Goal: Transaction & Acquisition: Purchase product/service

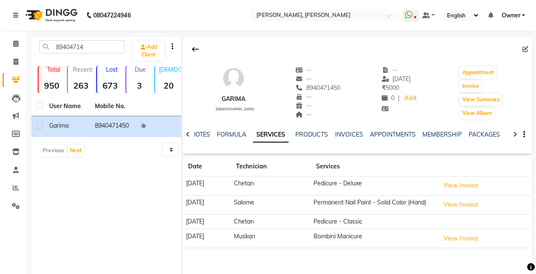
click at [349, 198] on td "Permanent Nail Paint - Solid Color (Hand)" at bounding box center [374, 204] width 126 height 19
click at [466, 83] on button "Invoice" at bounding box center [470, 86] width 21 height 12
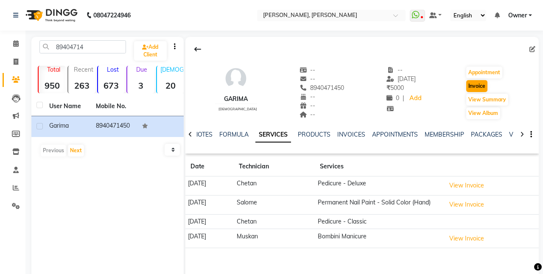
select select "5749"
select select "service"
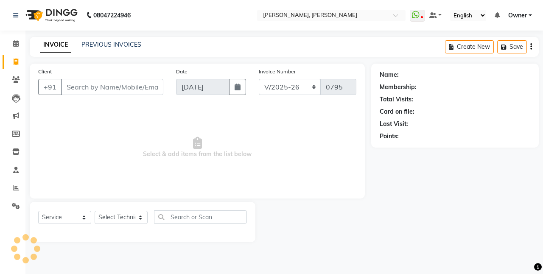
type input "8940471450"
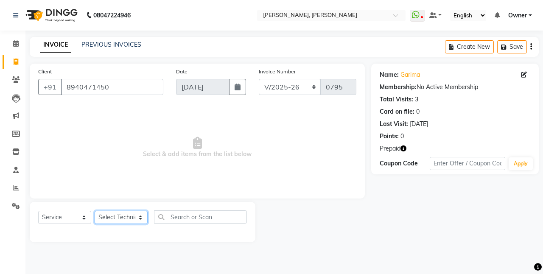
click at [110, 220] on select "Select Technician ajay [PERSON_NAME] Manager [PERSON_NAME] Owner [PERSON_NAME] …" at bounding box center [121, 217] width 53 height 13
select select "40522"
click at [95, 211] on select "Select Technician ajay [PERSON_NAME] Manager [PERSON_NAME] Owner [PERSON_NAME] …" at bounding box center [121, 217] width 53 height 13
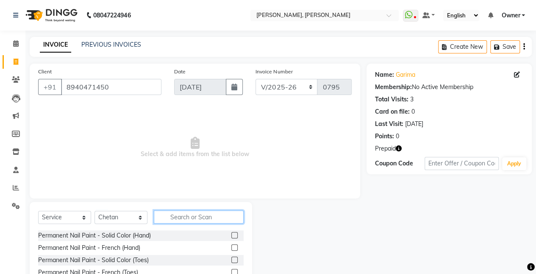
click at [200, 215] on input "text" at bounding box center [199, 216] width 90 height 13
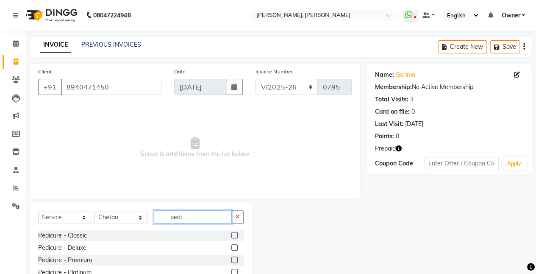
type input "pedi"
click at [231, 234] on label at bounding box center [234, 235] width 6 height 6
click at [231, 234] on input "checkbox" at bounding box center [234, 236] width 6 height 6
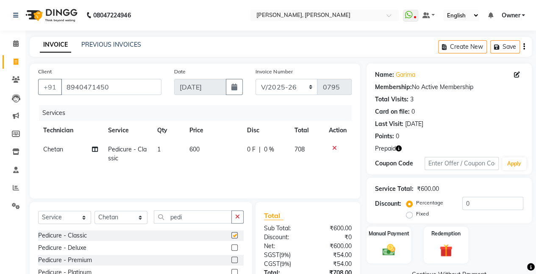
checkbox input "false"
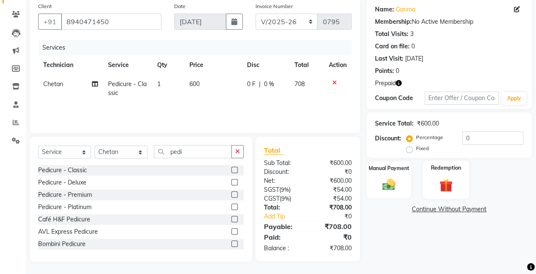
click at [425, 180] on div "Redemption" at bounding box center [446, 179] width 46 height 39
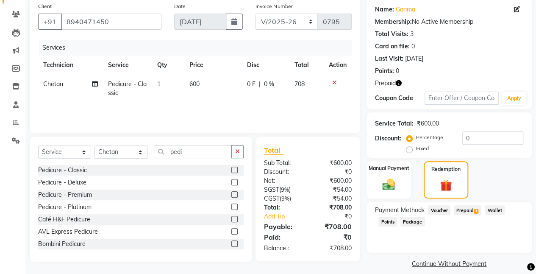
click at [463, 213] on span "Prepaid 1" at bounding box center [468, 210] width 28 height 10
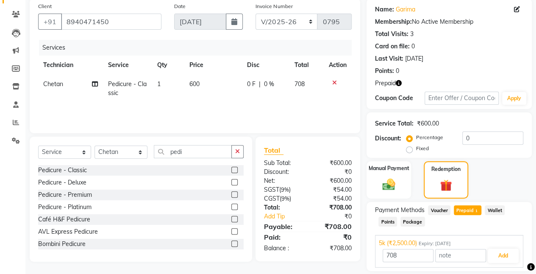
scroll to position [92, 0]
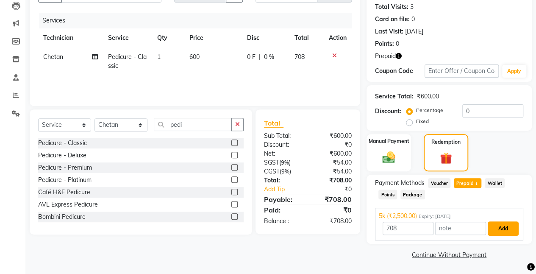
click at [509, 231] on button "Add" at bounding box center [503, 228] width 31 height 14
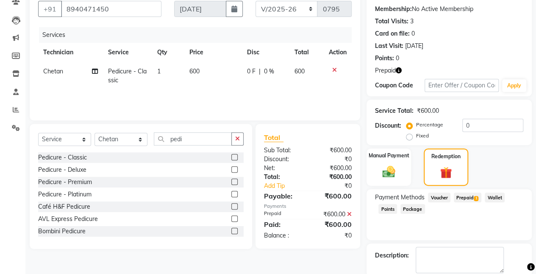
scroll to position [121, 0]
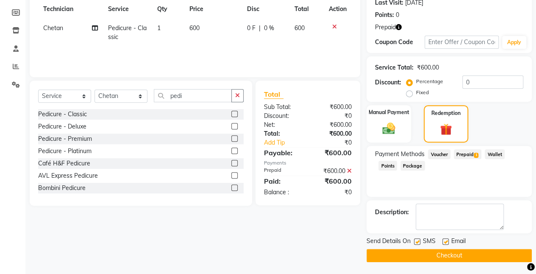
click at [392, 257] on button "Checkout" at bounding box center [449, 255] width 165 height 13
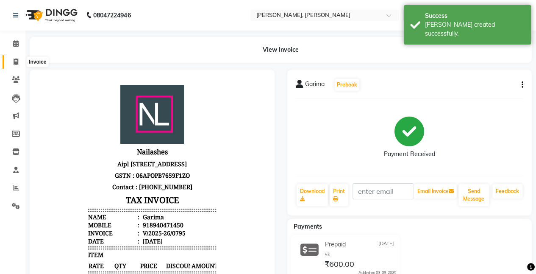
click at [16, 63] on icon at bounding box center [16, 62] width 5 height 6
select select "5749"
select select "service"
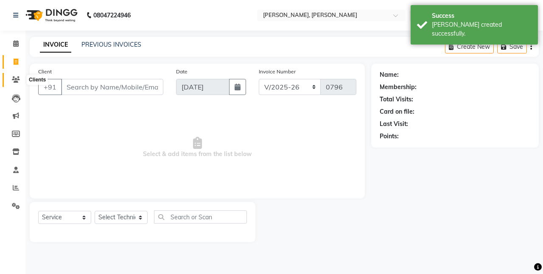
click at [18, 81] on icon at bounding box center [16, 79] width 8 height 6
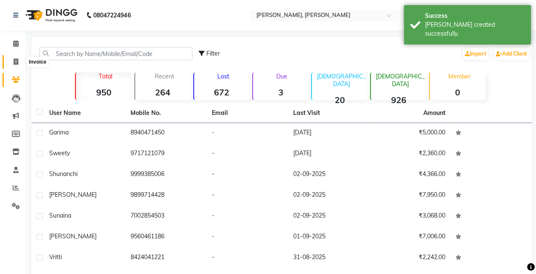
click at [17, 60] on icon at bounding box center [16, 62] width 5 height 6
select select "5749"
select select "service"
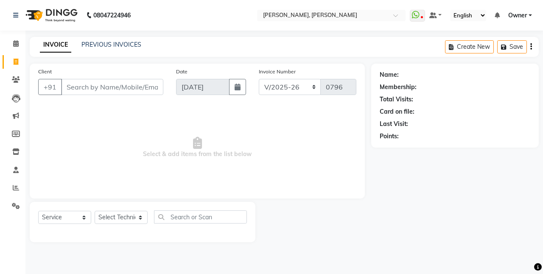
click at [80, 83] on input "Client" at bounding box center [112, 87] width 102 height 16
click at [122, 85] on input "Client" at bounding box center [112, 87] width 102 height 16
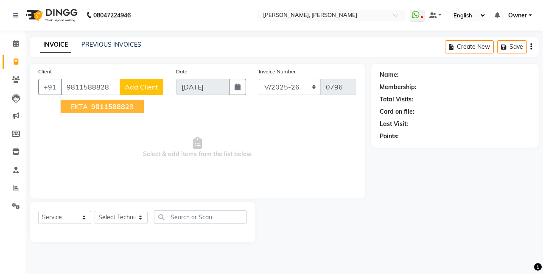
type input "9811588828"
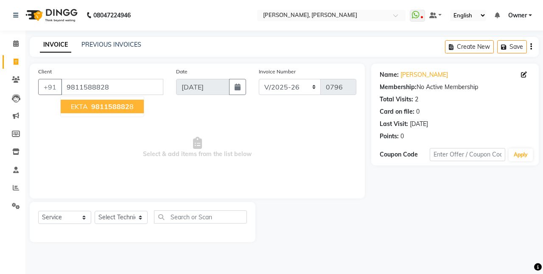
click at [108, 109] on span "981158882" at bounding box center [110, 106] width 38 height 8
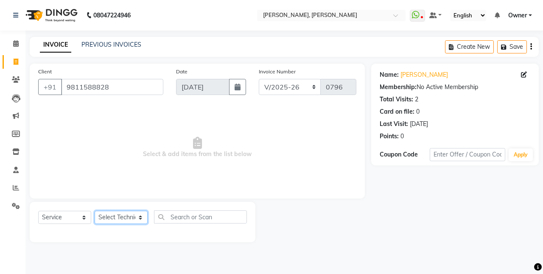
click at [131, 212] on select "Select Technician ajay [PERSON_NAME] Manager [PERSON_NAME] Owner [PERSON_NAME] …" at bounding box center [121, 217] width 53 height 13
select select "39727"
click at [95, 211] on select "Select Technician ajay [PERSON_NAME] Manager [PERSON_NAME] Owner [PERSON_NAME] …" at bounding box center [121, 217] width 53 height 13
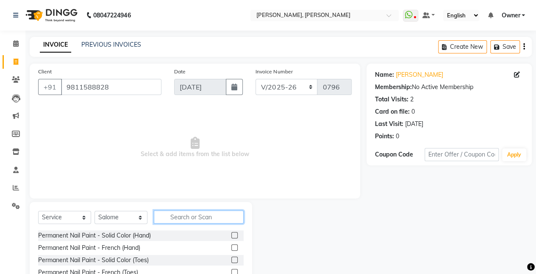
click at [173, 218] on input "text" at bounding box center [199, 216] width 90 height 13
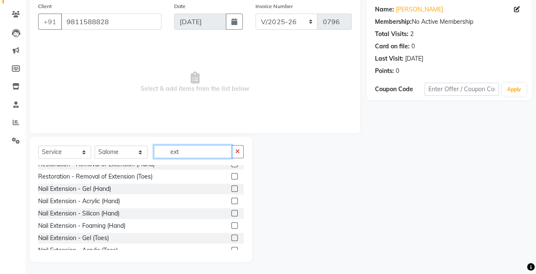
scroll to position [5, 0]
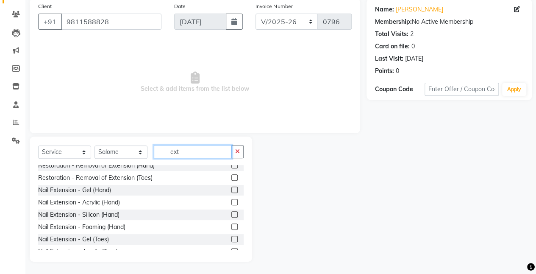
type input "ext"
click at [231, 188] on label at bounding box center [234, 190] width 6 height 6
click at [231, 188] on input "checkbox" at bounding box center [234, 190] width 6 height 6
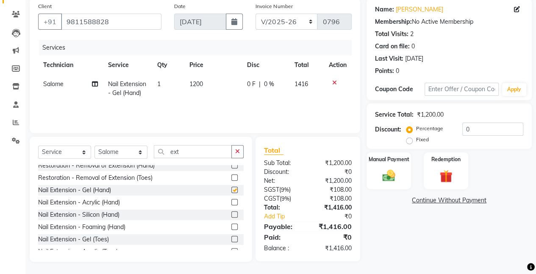
checkbox input "false"
click at [187, 152] on input "ext" at bounding box center [193, 151] width 78 height 13
type input "e"
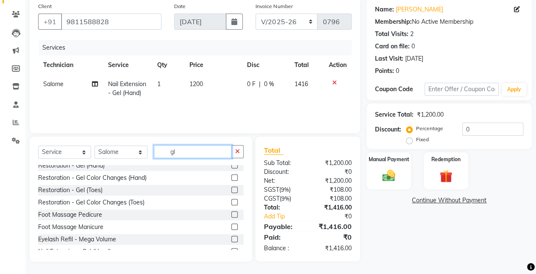
scroll to position [64, 0]
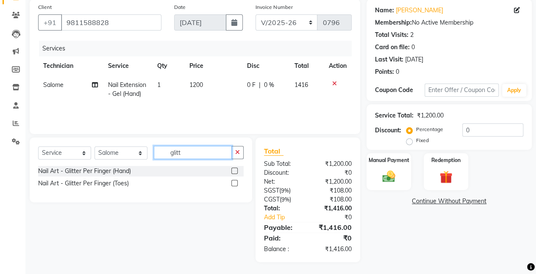
type input "glitt"
click at [235, 170] on label at bounding box center [234, 170] width 6 height 6
click at [235, 170] on input "checkbox" at bounding box center [234, 171] width 6 height 6
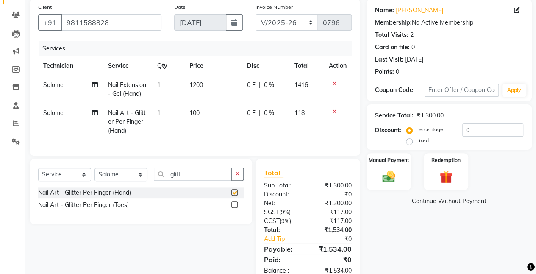
checkbox input "false"
click at [199, 113] on span "100" at bounding box center [195, 113] width 10 height 8
select select "39727"
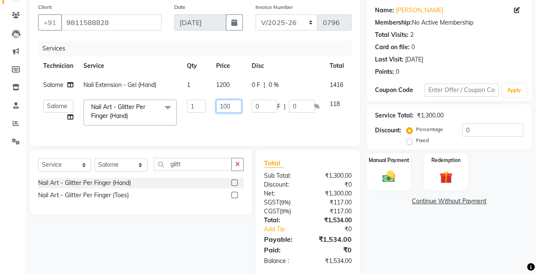
click at [228, 107] on input "100" at bounding box center [228, 106] width 25 height 13
click at [231, 107] on input "100" at bounding box center [228, 106] width 25 height 13
type input "1200"
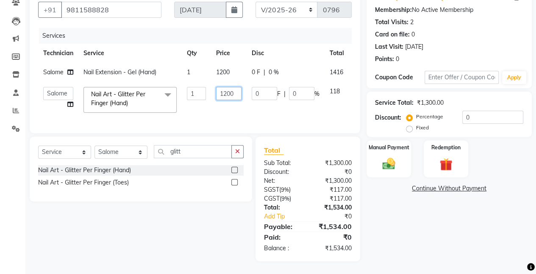
scroll to position [82, 0]
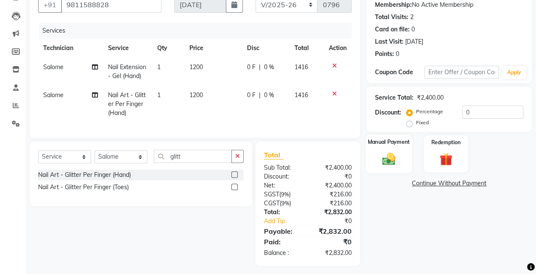
click at [401, 161] on div "Manual Payment" at bounding box center [389, 153] width 46 height 39
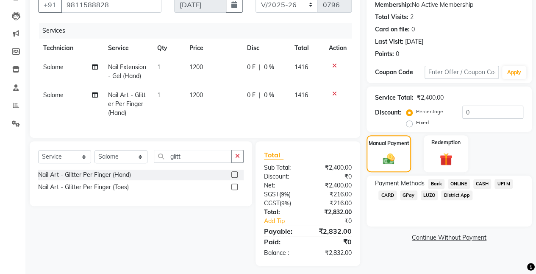
click at [459, 181] on span "ONLINE" at bounding box center [459, 184] width 22 height 10
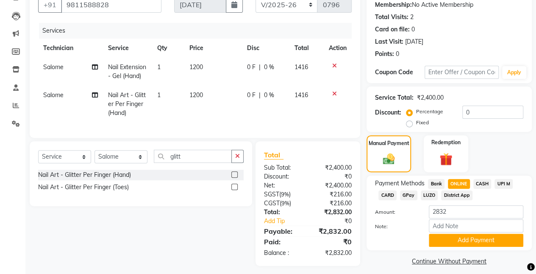
scroll to position [93, 0]
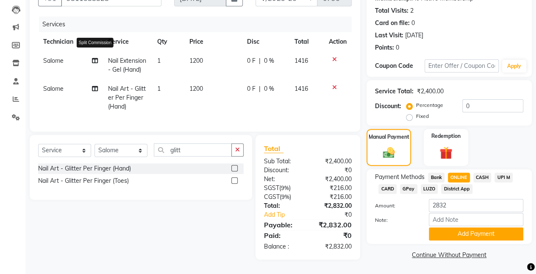
click at [94, 58] on icon at bounding box center [95, 61] width 6 height 6
select select "39727"
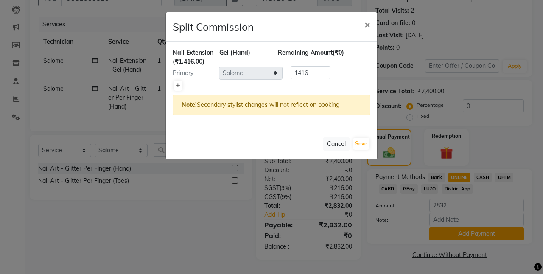
click at [174, 85] on link at bounding box center [177, 86] width 9 height 10
type input "708"
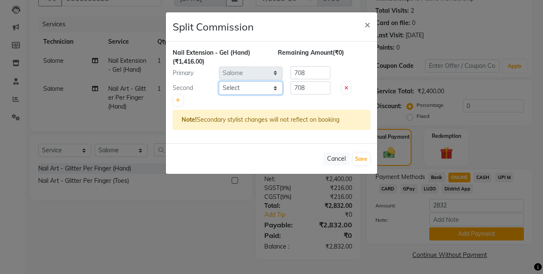
click at [226, 85] on select "Select ajay [PERSON_NAME] Manager [PERSON_NAME] Owner [PERSON_NAME] [PERSON_NAM…" at bounding box center [251, 87] width 64 height 13
select select "60492"
click at [219, 81] on select "Select ajay [PERSON_NAME] Manager [PERSON_NAME] Owner [PERSON_NAME] [PERSON_NAM…" at bounding box center [251, 87] width 64 height 13
click at [365, 159] on button "Save" at bounding box center [361, 159] width 17 height 12
select select "Select"
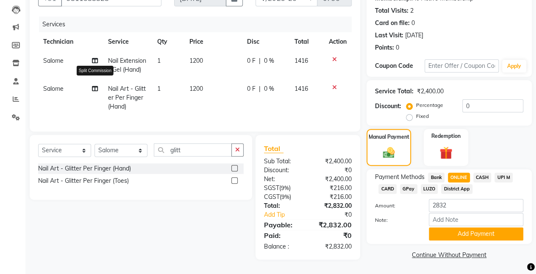
click at [94, 86] on icon at bounding box center [95, 89] width 6 height 6
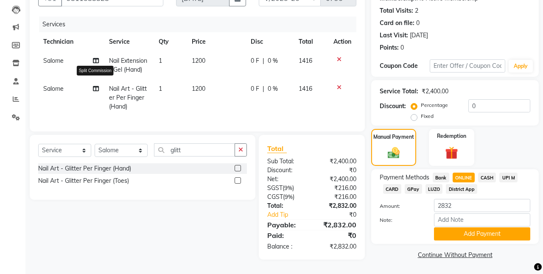
select select "39727"
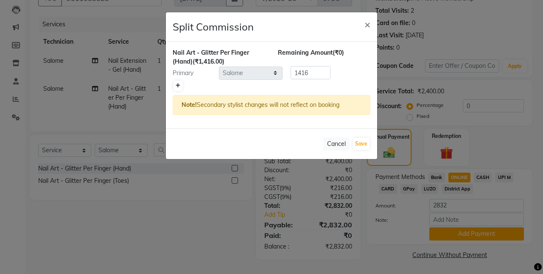
click at [174, 86] on link at bounding box center [177, 86] width 9 height 10
type input "708"
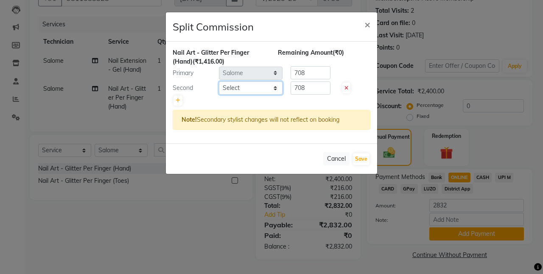
click at [250, 92] on select "Select ajay [PERSON_NAME] Manager [PERSON_NAME] Owner [PERSON_NAME] [PERSON_NAM…" at bounding box center [251, 87] width 64 height 13
select select "60492"
click at [219, 81] on select "Select ajay [PERSON_NAME] Manager [PERSON_NAME] Owner [PERSON_NAME] [PERSON_NAM…" at bounding box center [251, 87] width 64 height 13
click at [358, 161] on button "Save" at bounding box center [361, 159] width 17 height 12
select select "Select"
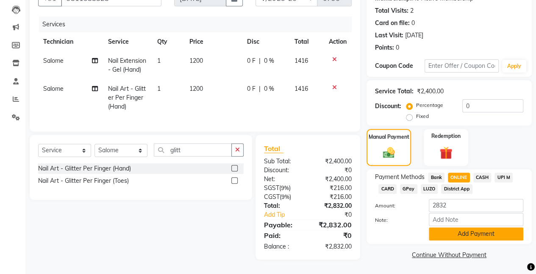
click at [486, 235] on button "Add Payment" at bounding box center [476, 233] width 95 height 13
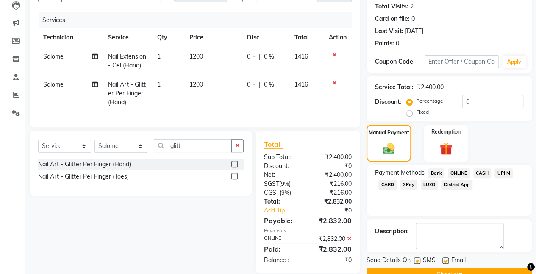
scroll to position [112, 0]
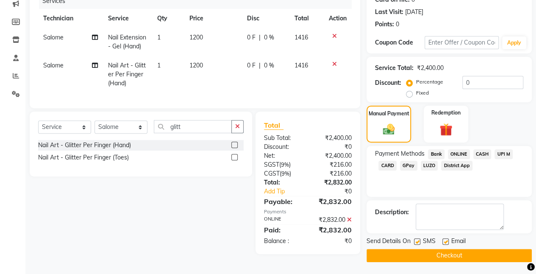
click at [406, 255] on button "Checkout" at bounding box center [449, 255] width 165 height 13
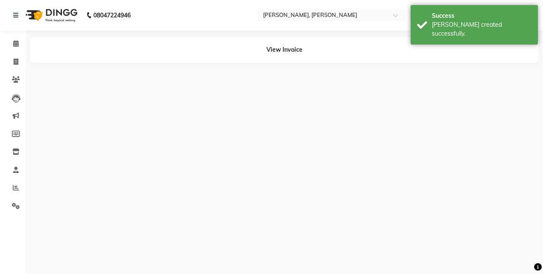
select select "39727"
select select "60492"
select select "39727"
select select "60492"
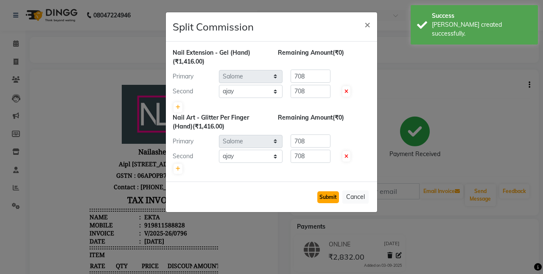
click at [332, 198] on button "Submit" at bounding box center [328, 197] width 22 height 12
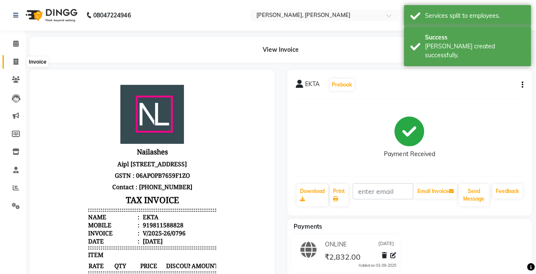
click at [17, 64] on icon at bounding box center [16, 62] width 5 height 6
select select "service"
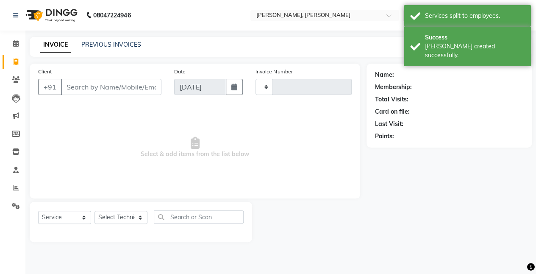
type input "0797"
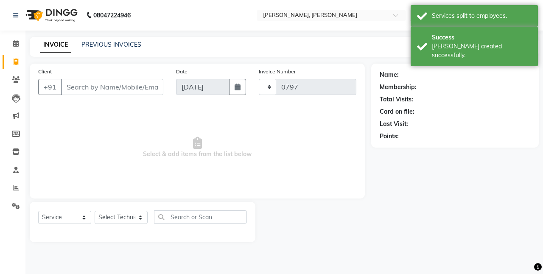
select select "5749"
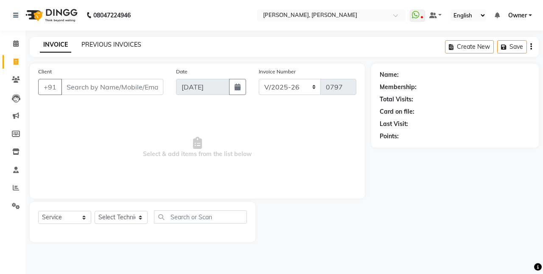
click at [104, 45] on link "PREVIOUS INVOICES" at bounding box center [111, 45] width 60 height 8
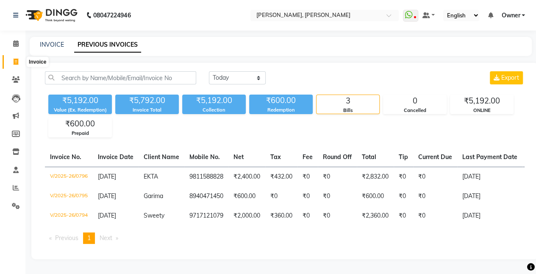
click at [15, 64] on icon at bounding box center [16, 62] width 5 height 6
select select "5749"
select select "service"
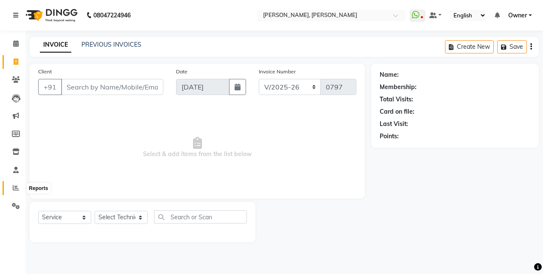
click at [14, 185] on icon at bounding box center [16, 187] width 6 height 6
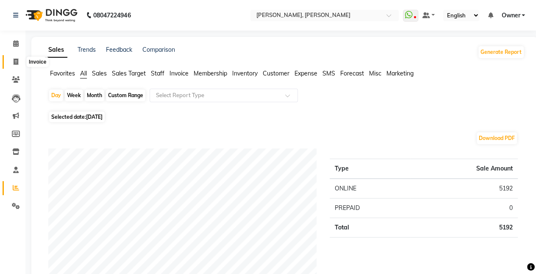
click at [18, 59] on span at bounding box center [15, 62] width 15 height 10
select select "service"
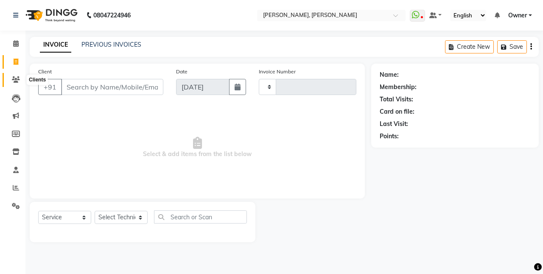
click at [15, 77] on icon at bounding box center [16, 79] width 8 height 6
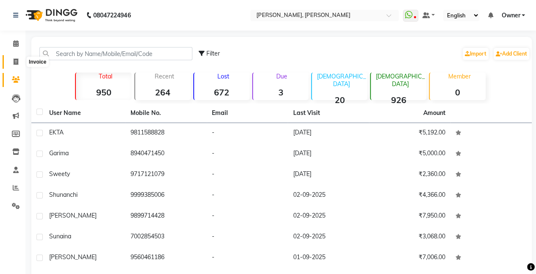
click at [14, 63] on icon at bounding box center [16, 62] width 5 height 6
select select "service"
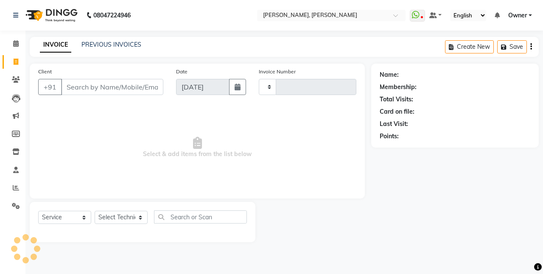
type input "0797"
select select "5749"
click at [79, 86] on input "Client" at bounding box center [112, 87] width 102 height 16
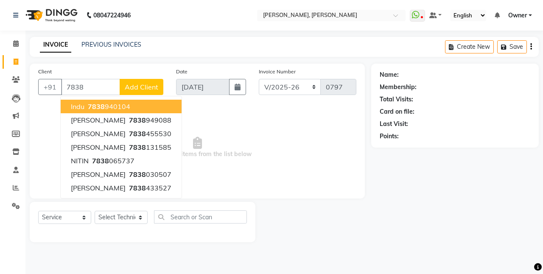
click at [98, 90] on input "7838" at bounding box center [90, 87] width 59 height 16
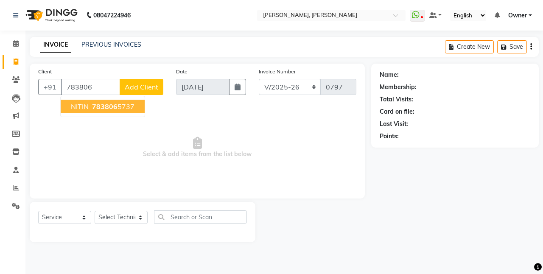
click at [98, 90] on input "783806" at bounding box center [90, 87] width 59 height 16
type input "7838065737"
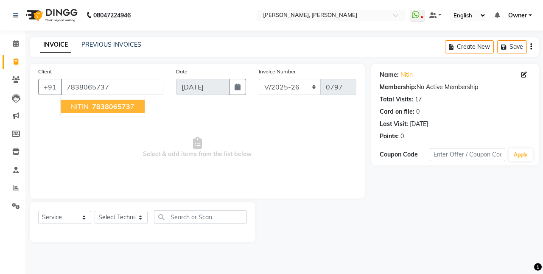
click at [110, 104] on span "783806573" at bounding box center [111, 106] width 38 height 8
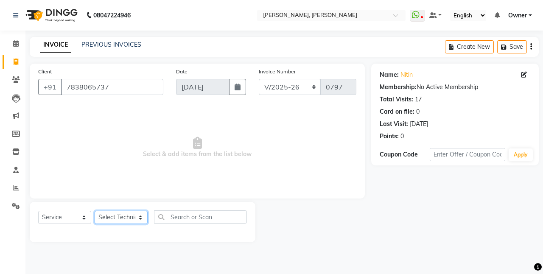
click at [119, 218] on select "Select Technician ajay [PERSON_NAME] Manager [PERSON_NAME] Owner [PERSON_NAME] …" at bounding box center [121, 217] width 53 height 13
select select "60492"
click at [95, 211] on select "Select Technician ajay [PERSON_NAME] Manager [PERSON_NAME] Owner [PERSON_NAME] …" at bounding box center [121, 217] width 53 height 13
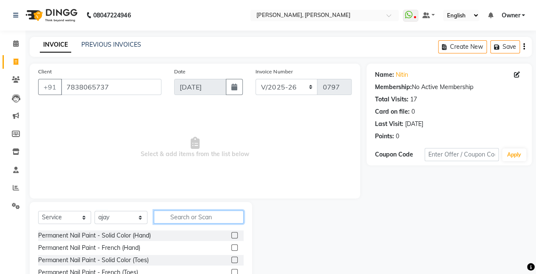
click at [181, 220] on input "text" at bounding box center [199, 216] width 90 height 13
type input "a"
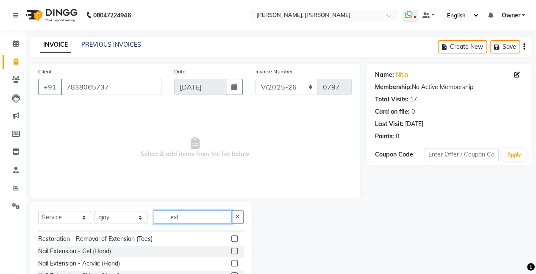
scroll to position [9, 0]
type input "ext"
click at [231, 237] on label at bounding box center [234, 238] width 6 height 6
click at [231, 237] on input "checkbox" at bounding box center [234, 239] width 6 height 6
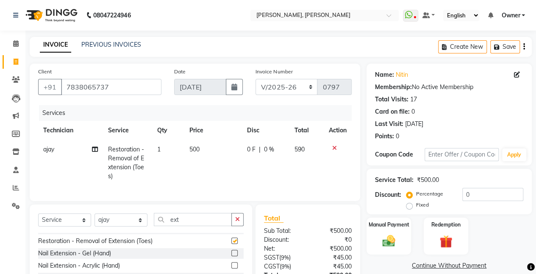
checkbox input "false"
click at [238, 222] on icon "button" at bounding box center [237, 219] width 5 height 6
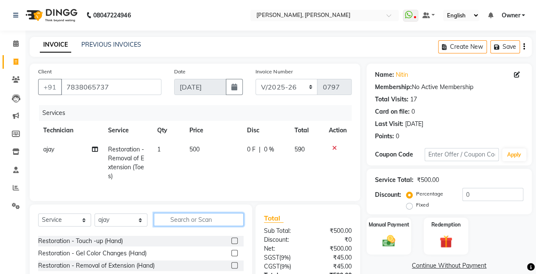
scroll to position [70, 0]
click at [203, 226] on input "text" at bounding box center [199, 219] width 90 height 13
click at [336, 148] on icon at bounding box center [334, 148] width 5 height 6
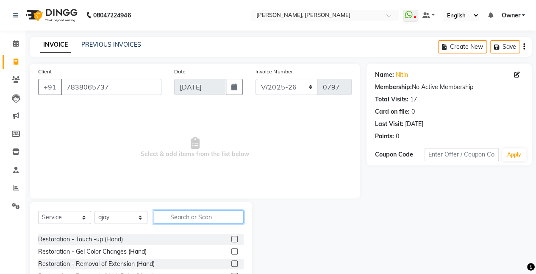
click at [178, 218] on input "text" at bounding box center [199, 216] width 90 height 13
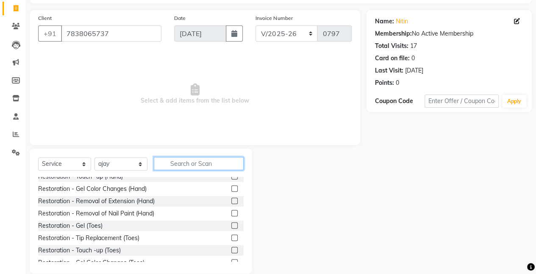
scroll to position [80, 0]
click at [193, 162] on input "text" at bounding box center [199, 163] width 90 height 13
click at [196, 166] on input "text" at bounding box center [199, 163] width 90 height 13
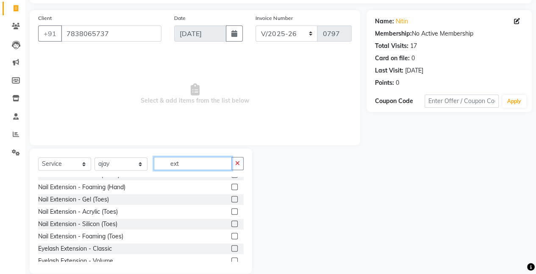
scroll to position [57, 0]
type input "ext"
click at [231, 212] on label at bounding box center [234, 211] width 6 height 6
click at [231, 212] on input "checkbox" at bounding box center [234, 212] width 6 height 6
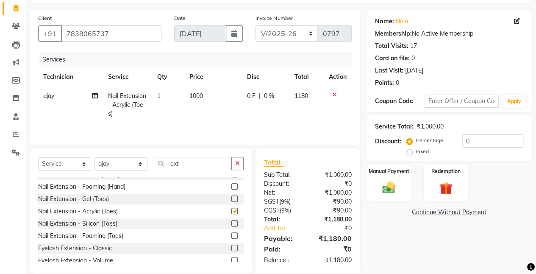
checkbox input "false"
click at [212, 162] on input "ext" at bounding box center [193, 163] width 78 height 13
type input "e"
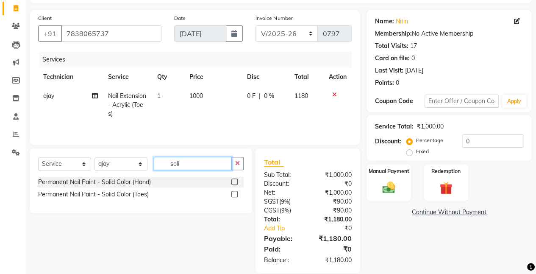
type input "soli"
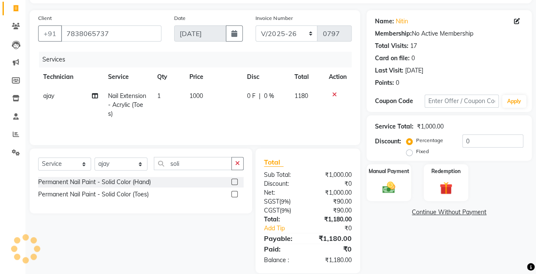
click at [236, 181] on label at bounding box center [234, 181] width 6 height 6
click at [236, 181] on input "checkbox" at bounding box center [234, 182] width 6 height 6
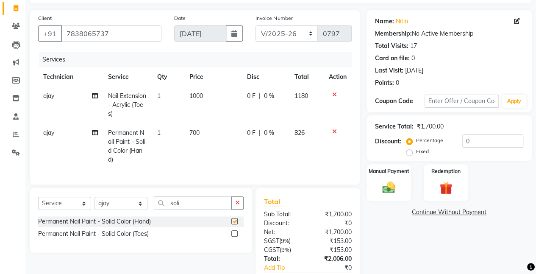
checkbox input "false"
click at [203, 209] on input "soli" at bounding box center [193, 202] width 78 height 13
type input "s"
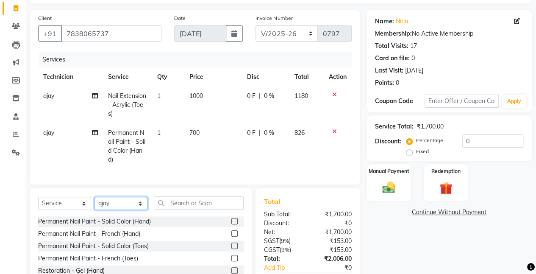
click at [130, 210] on select "Select Technician ajay [PERSON_NAME] Manager [PERSON_NAME] Owner [PERSON_NAME] …" at bounding box center [121, 203] width 53 height 13
select select "39727"
click at [95, 203] on select "Select Technician ajay [PERSON_NAME] Manager [PERSON_NAME] Owner [PERSON_NAME] …" at bounding box center [121, 203] width 53 height 13
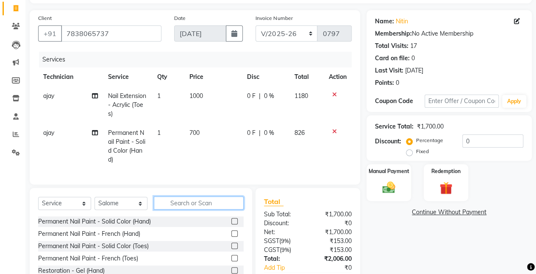
click at [177, 209] on input "text" at bounding box center [199, 202] width 90 height 13
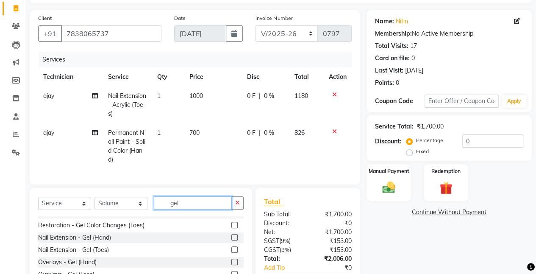
scroll to position [38, 0]
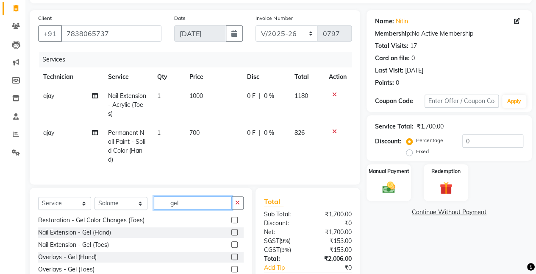
type input "gel"
click at [231, 235] on label at bounding box center [234, 232] width 6 height 6
click at [231, 235] on input "checkbox" at bounding box center [234, 233] width 6 height 6
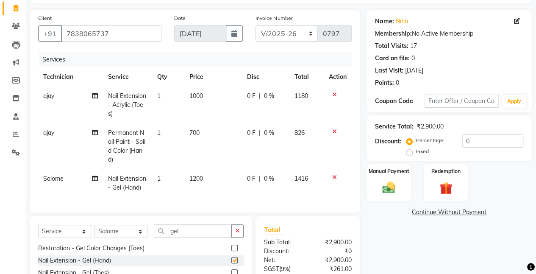
checkbox input "false"
click at [187, 237] on input "gel" at bounding box center [193, 230] width 78 height 13
type input "g"
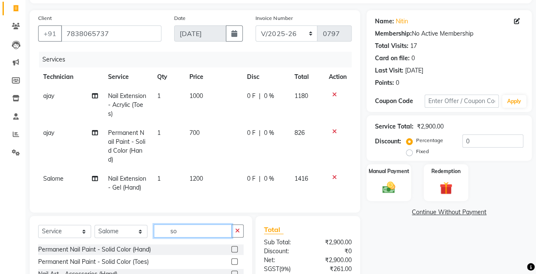
scroll to position [0, 0]
type input "soli"
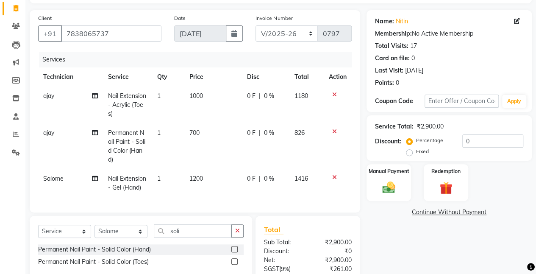
click at [235, 252] on label at bounding box center [234, 249] width 6 height 6
click at [235, 252] on input "checkbox" at bounding box center [234, 250] width 6 height 6
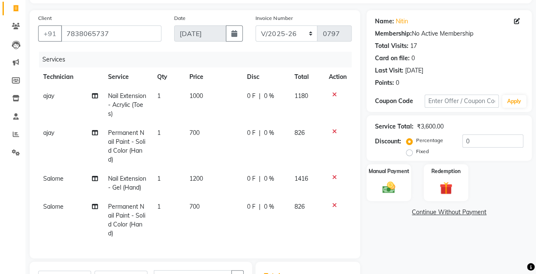
checkbox input "false"
click at [96, 179] on icon at bounding box center [95, 179] width 6 height 6
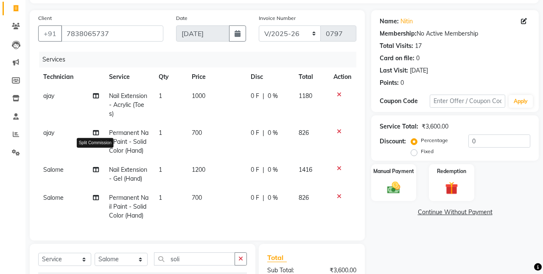
select select "39727"
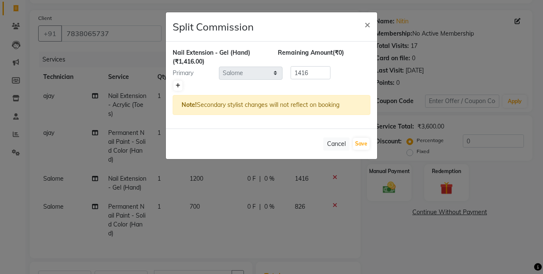
click at [178, 83] on icon at bounding box center [178, 85] width 5 height 5
type input "708"
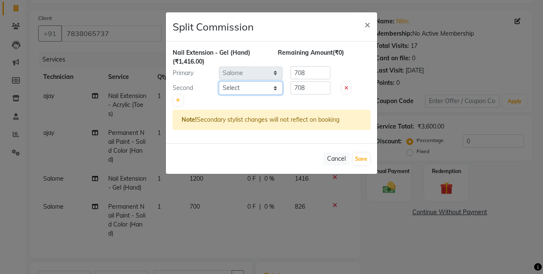
click at [256, 88] on select "Select ajay [PERSON_NAME] Manager [PERSON_NAME] Owner [PERSON_NAME] [PERSON_NAM…" at bounding box center [251, 87] width 64 height 13
select select "60492"
click at [219, 81] on select "Select ajay [PERSON_NAME] Manager [PERSON_NAME] Owner [PERSON_NAME] [PERSON_NAM…" at bounding box center [251, 87] width 64 height 13
click at [364, 159] on button "Save" at bounding box center [361, 159] width 17 height 12
select select "Select"
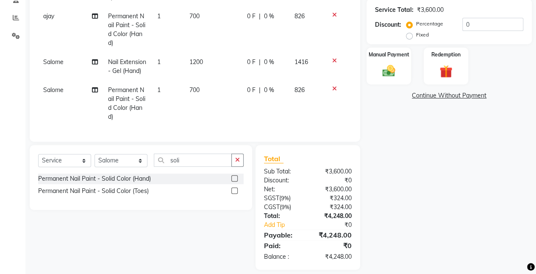
scroll to position [170, 0]
click at [124, 167] on select "Select Technician ajay [PERSON_NAME] Manager [PERSON_NAME] Owner [PERSON_NAME] …" at bounding box center [121, 159] width 53 height 13
select select "50117"
click at [95, 160] on select "Select Technician ajay [PERSON_NAME] Manager [PERSON_NAME] Owner [PERSON_NAME] …" at bounding box center [121, 159] width 53 height 13
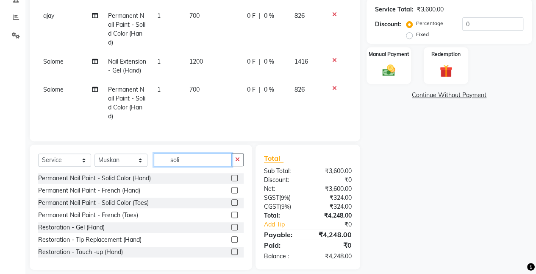
click at [195, 166] on input "soli" at bounding box center [193, 159] width 78 height 13
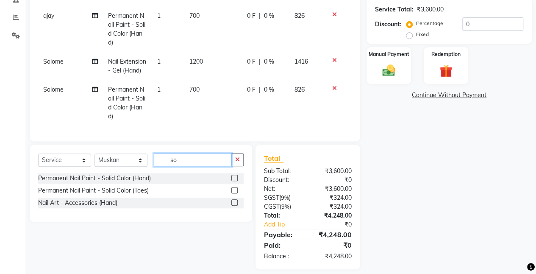
type input "s"
type input "arms"
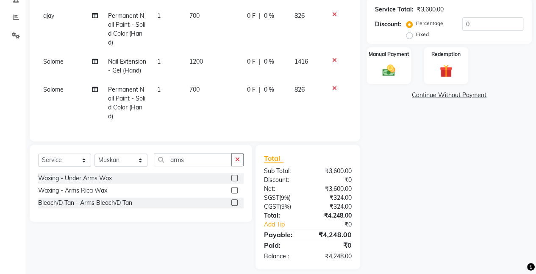
click at [235, 181] on label at bounding box center [234, 178] width 6 height 6
click at [235, 181] on input "checkbox" at bounding box center [234, 179] width 6 height 6
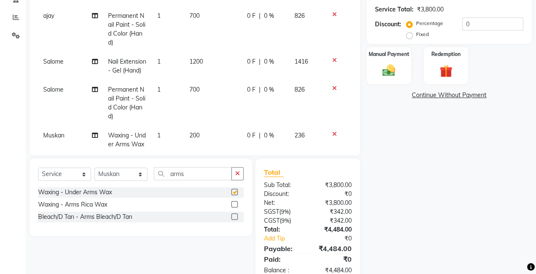
checkbox input "false"
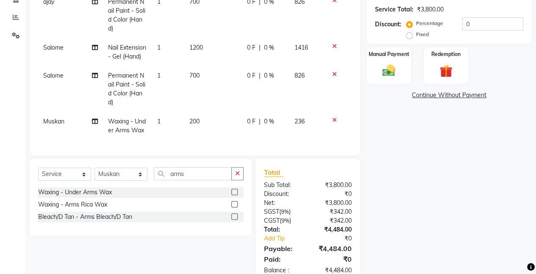
click at [238, 204] on div at bounding box center [237, 204] width 12 height 11
click at [233, 204] on label at bounding box center [234, 204] width 6 height 6
click at [233, 204] on input "checkbox" at bounding box center [234, 205] width 6 height 6
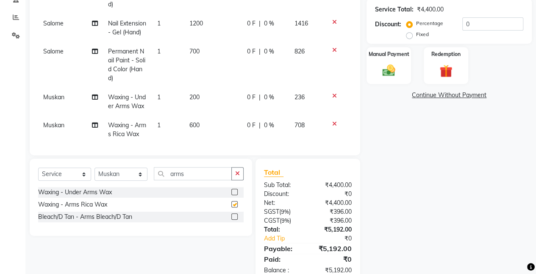
checkbox input "false"
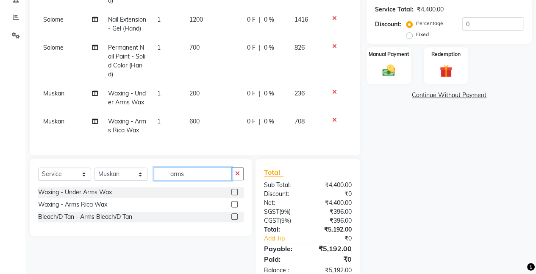
click at [201, 174] on input "arms" at bounding box center [193, 173] width 78 height 13
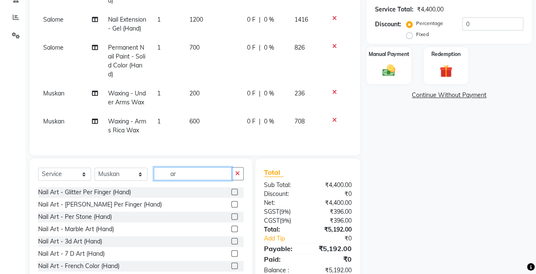
type input "a"
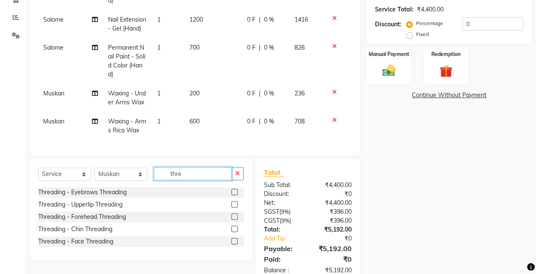
type input "thre"
click at [236, 191] on label at bounding box center [234, 192] width 6 height 6
click at [236, 191] on input "checkbox" at bounding box center [234, 193] width 6 height 6
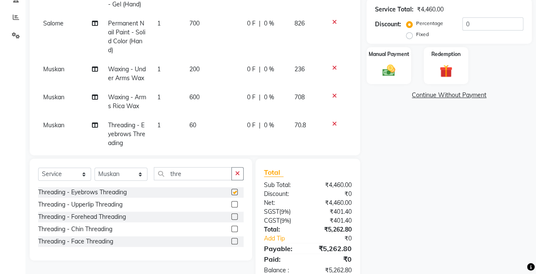
checkbox input "false"
click at [235, 203] on label at bounding box center [234, 204] width 6 height 6
click at [235, 203] on input "checkbox" at bounding box center [234, 205] width 6 height 6
checkbox input "false"
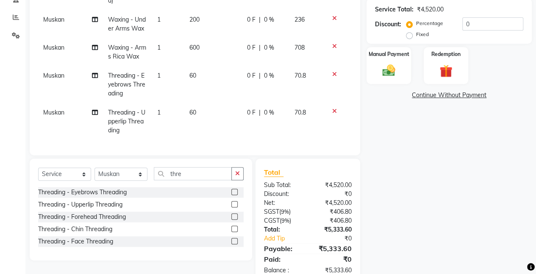
scroll to position [192, 0]
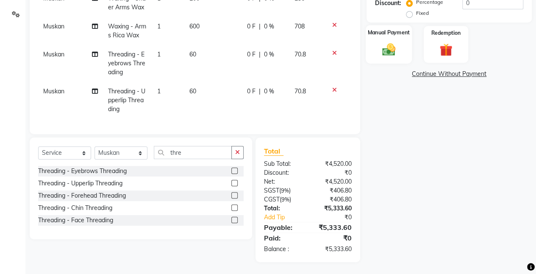
click at [396, 56] on img at bounding box center [389, 49] width 22 height 15
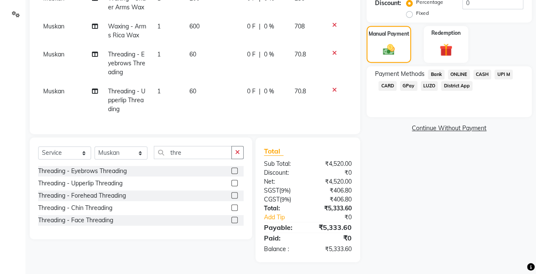
click at [457, 73] on span "ONLINE" at bounding box center [459, 75] width 22 height 10
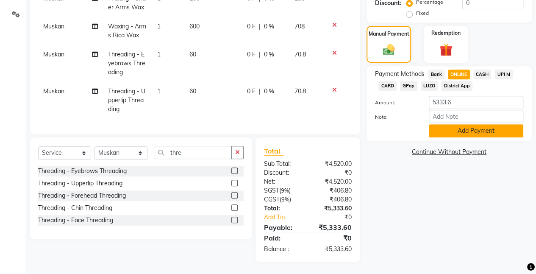
click at [442, 131] on button "Add Payment" at bounding box center [476, 130] width 95 height 13
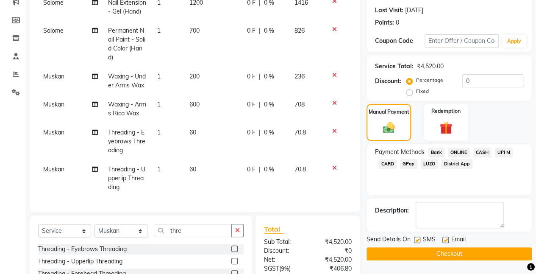
scroll to position [115, 0]
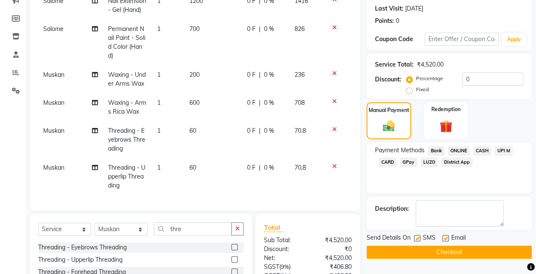
click at [385, 248] on button "Checkout" at bounding box center [449, 251] width 165 height 13
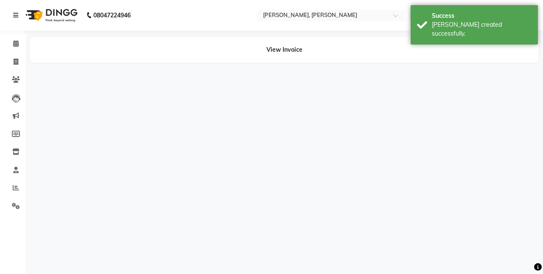
select select "60492"
select select "39727"
select select "60492"
select select "39727"
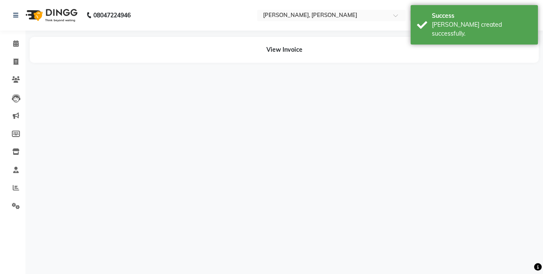
select select "50117"
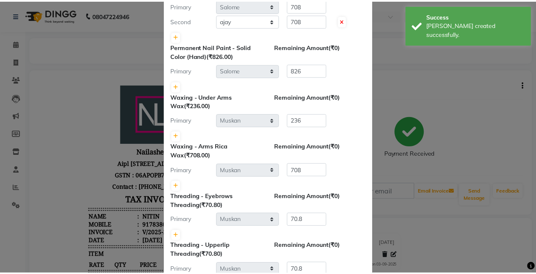
scroll to position [233, 0]
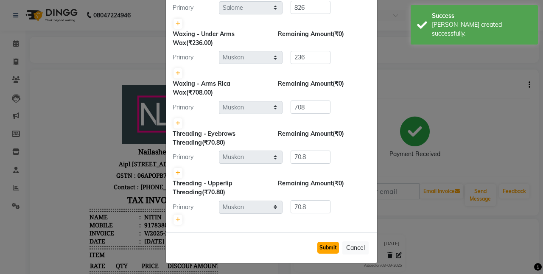
click at [318, 249] on button "Submit" at bounding box center [328, 248] width 22 height 12
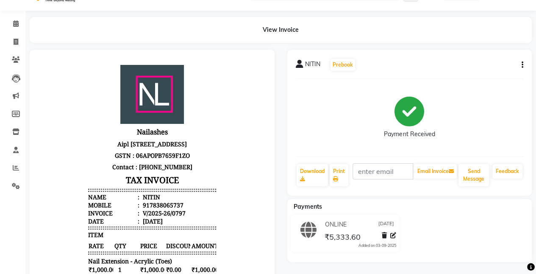
scroll to position [0, 0]
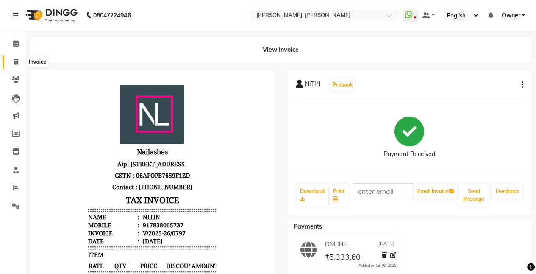
click at [16, 64] on icon at bounding box center [16, 62] width 5 height 6
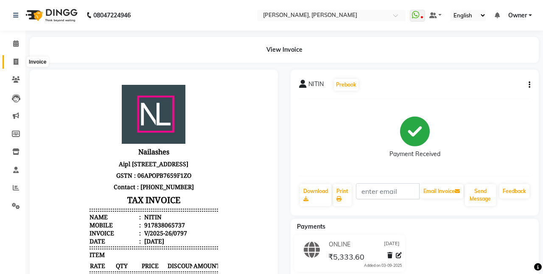
select select "5749"
select select "service"
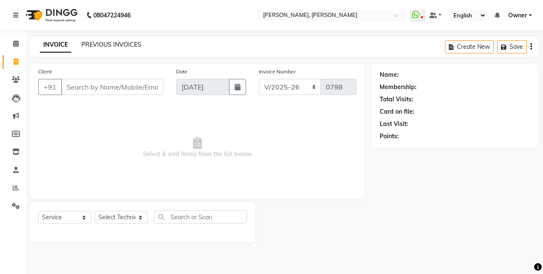
click at [120, 45] on link "PREVIOUS INVOICES" at bounding box center [111, 45] width 60 height 8
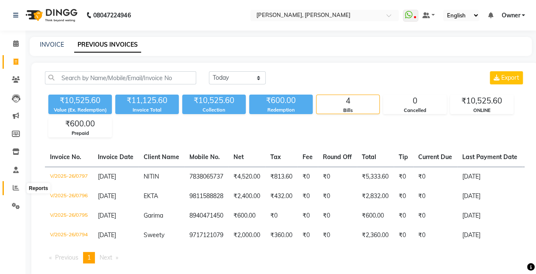
click at [20, 189] on span at bounding box center [15, 188] width 15 height 10
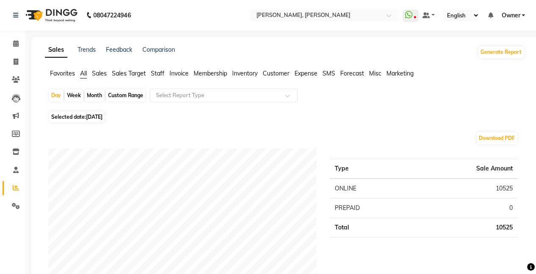
click at [124, 97] on div "Custom Range" at bounding box center [125, 95] width 39 height 12
select select "9"
select select "2025"
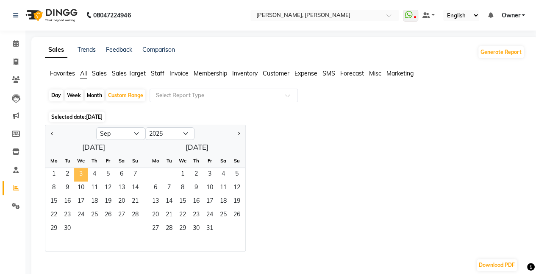
drag, startPoint x: 58, startPoint y: 173, endPoint x: 81, endPoint y: 175, distance: 23.4
click at [81, 175] on div "1 2 3 4 5 6 7" at bounding box center [93, 175] width 97 height 14
click at [81, 175] on span "3" at bounding box center [81, 175] width 14 height 14
click at [53, 174] on span "1" at bounding box center [54, 175] width 14 height 14
click at [78, 172] on span "3" at bounding box center [81, 175] width 14 height 14
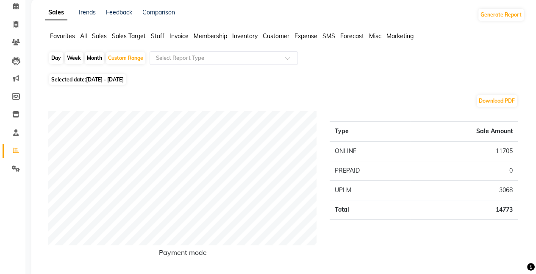
scroll to position [36, 0]
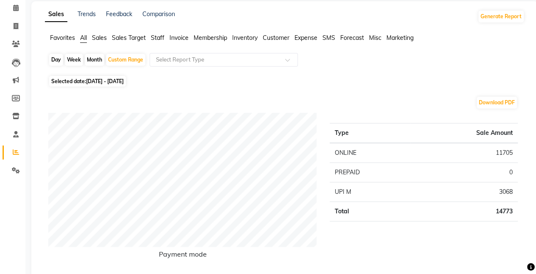
click at [156, 41] on span "Staff" at bounding box center [158, 38] width 14 height 8
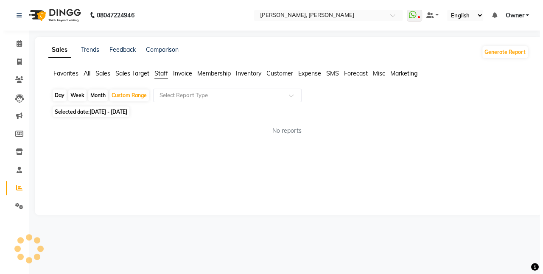
scroll to position [0, 0]
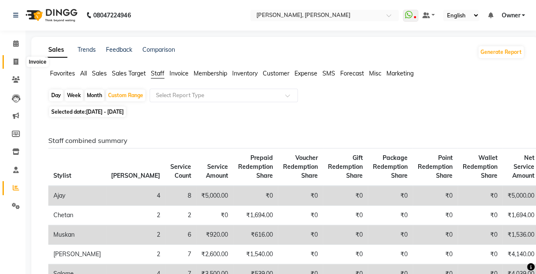
click at [16, 64] on icon at bounding box center [16, 62] width 5 height 6
select select "5749"
select select "service"
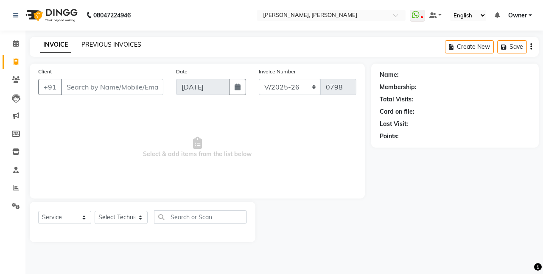
click at [100, 47] on link "PREVIOUS INVOICES" at bounding box center [111, 45] width 60 height 8
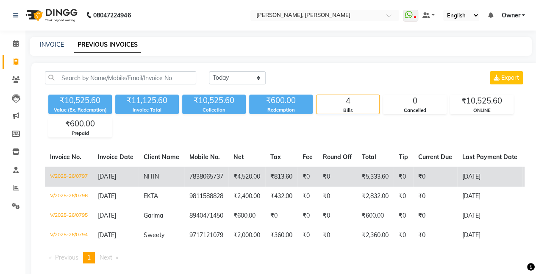
click at [134, 183] on td "[DATE]" at bounding box center [116, 177] width 46 height 20
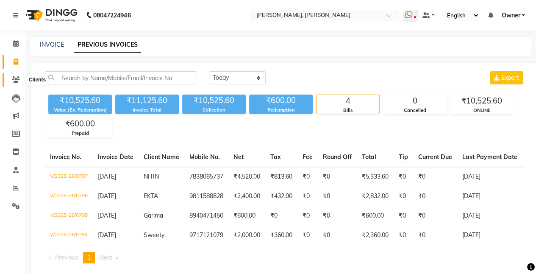
click at [17, 78] on icon at bounding box center [16, 79] width 8 height 6
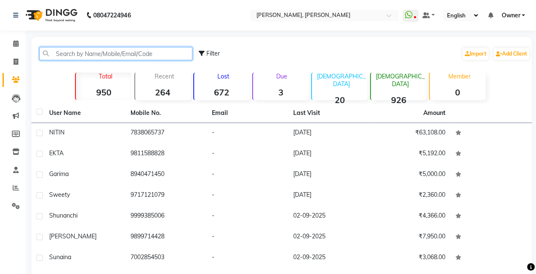
click at [69, 55] on input "text" at bounding box center [115, 53] width 153 height 13
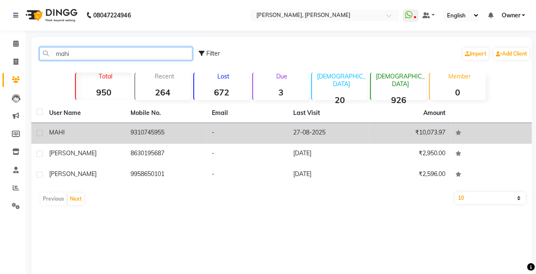
type input "mahi"
click at [78, 136] on div "MAHI" at bounding box center [84, 132] width 71 height 9
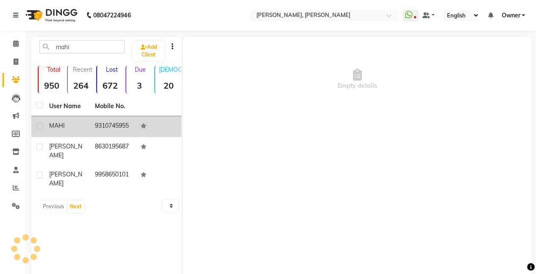
click at [78, 136] on td "MAHI" at bounding box center [67, 126] width 46 height 21
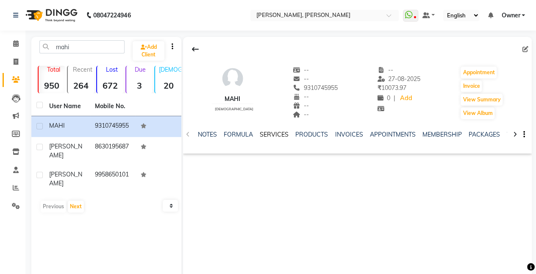
click at [279, 137] on link "SERVICES" at bounding box center [274, 135] width 29 height 8
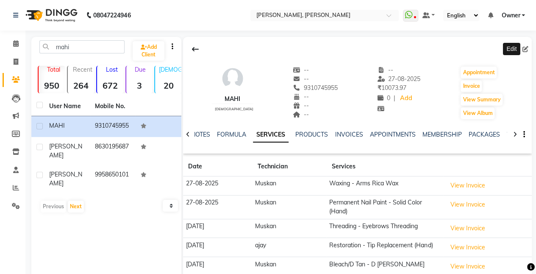
click at [527, 50] on icon at bounding box center [526, 49] width 6 height 6
select select "21"
select select "[DEMOGRAPHIC_DATA]"
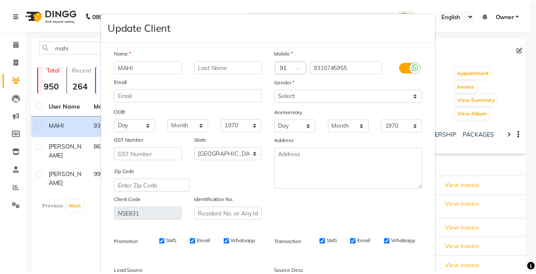
scroll to position [101, 0]
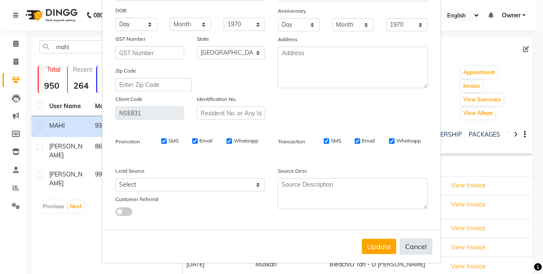
click at [409, 245] on button "Cancel" at bounding box center [415, 246] width 33 height 16
select select
select select "null"
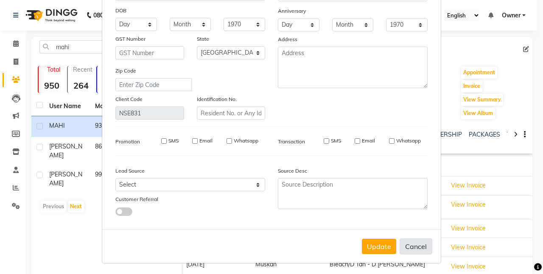
select select
checkbox input "false"
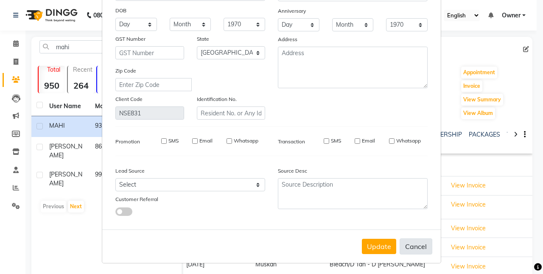
checkbox input "false"
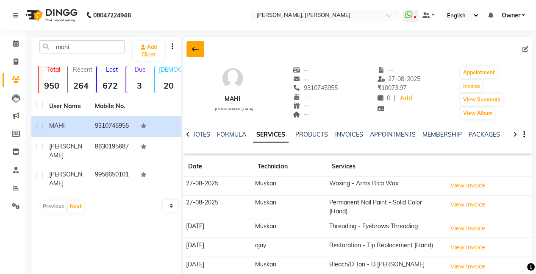
click at [190, 50] on button at bounding box center [196, 49] width 18 height 16
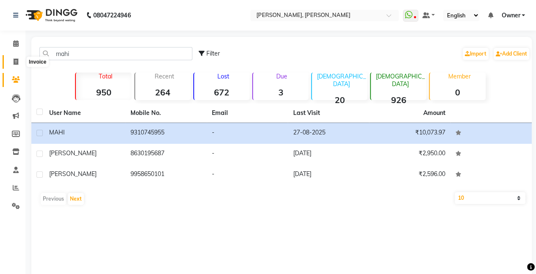
click at [18, 59] on span at bounding box center [15, 62] width 15 height 10
select select "5749"
select select "service"
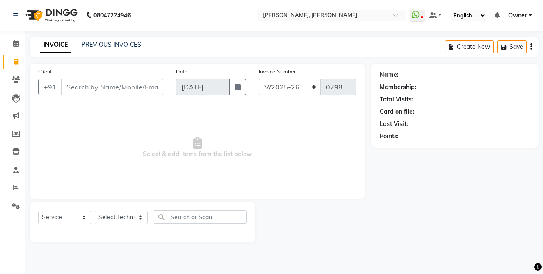
click at [103, 88] on input "Client" at bounding box center [112, 87] width 102 height 16
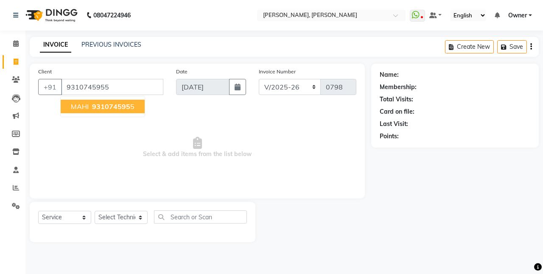
type input "9310745955"
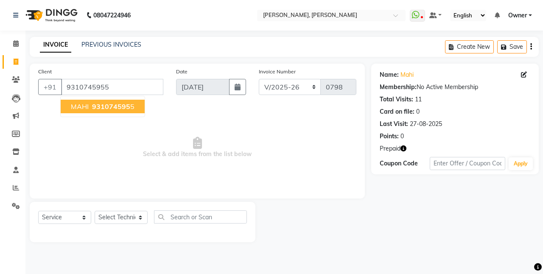
click at [99, 106] on span "931074595" at bounding box center [111, 106] width 38 height 8
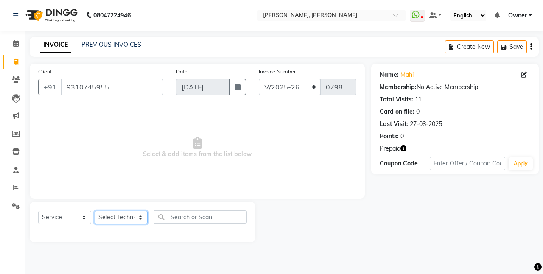
click at [115, 220] on select "Select Technician ajay [PERSON_NAME] Manager [PERSON_NAME] Owner [PERSON_NAME] …" at bounding box center [121, 217] width 53 height 13
select select "50117"
click at [95, 211] on select "Select Technician ajay [PERSON_NAME] Manager [PERSON_NAME] Owner [PERSON_NAME] …" at bounding box center [121, 217] width 53 height 13
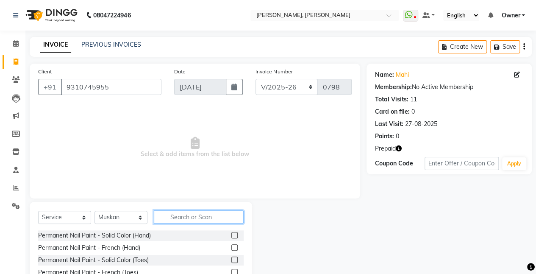
click at [189, 217] on input "text" at bounding box center [199, 216] width 90 height 13
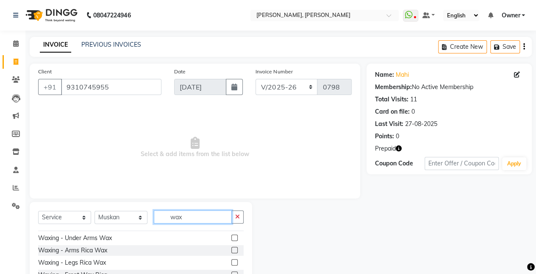
scroll to position [59, 0]
type input "wax"
click at [231, 259] on label at bounding box center [234, 262] width 6 height 6
click at [231, 259] on input "checkbox" at bounding box center [234, 262] width 6 height 6
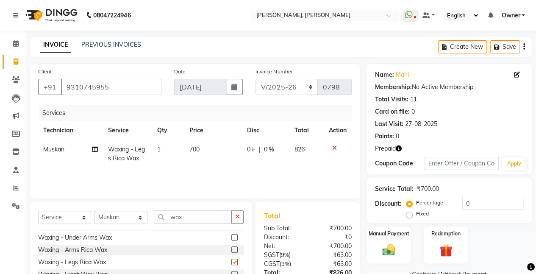
checkbox input "false"
click at [215, 218] on input "wax" at bounding box center [193, 216] width 78 height 13
type input "w"
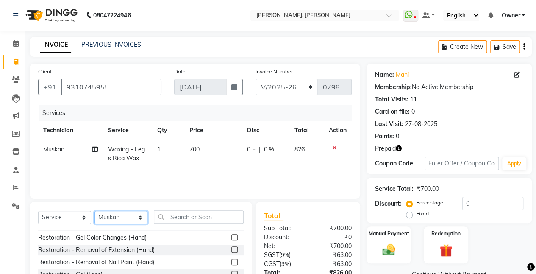
click at [120, 214] on select "Select Technician ajay [PERSON_NAME] Manager [PERSON_NAME] Owner [PERSON_NAME] …" at bounding box center [121, 217] width 53 height 13
select select "40522"
click at [95, 211] on select "Select Technician ajay [PERSON_NAME] Manager [PERSON_NAME] Owner [PERSON_NAME] …" at bounding box center [121, 217] width 53 height 13
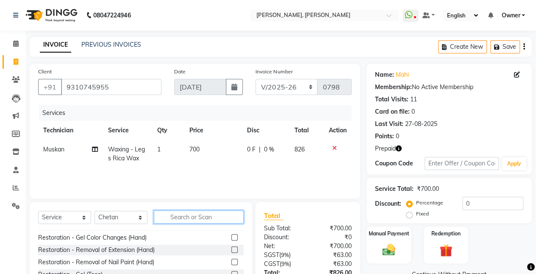
click at [186, 217] on input "text" at bounding box center [199, 216] width 90 height 13
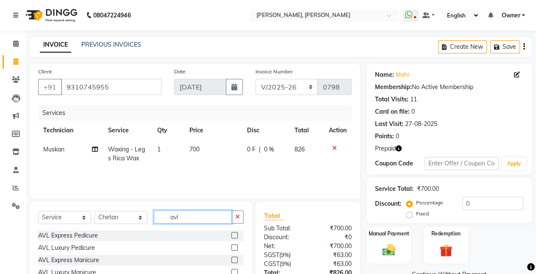
type input "avl"
click at [234, 233] on label at bounding box center [234, 235] width 6 height 6
click at [234, 233] on input "checkbox" at bounding box center [234, 236] width 6 height 6
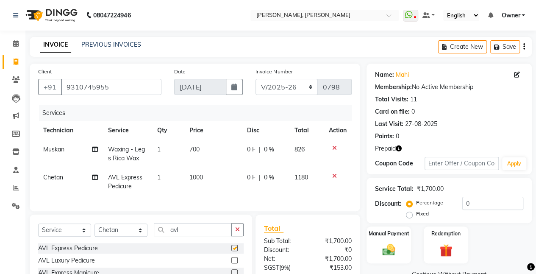
checkbox input "false"
click at [195, 177] on span "1000" at bounding box center [197, 177] width 14 height 8
select select "40522"
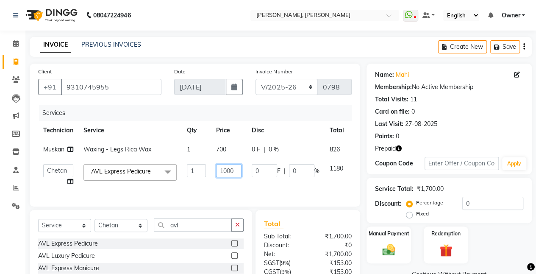
click at [227, 170] on input "1000" at bounding box center [228, 170] width 25 height 13
type input "1100"
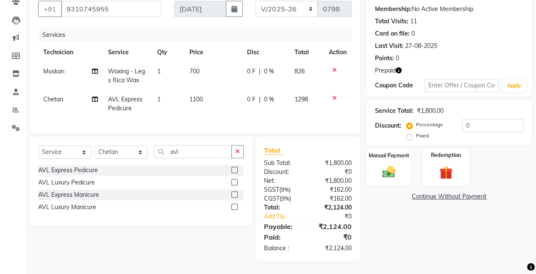
click at [440, 174] on img at bounding box center [446, 172] width 22 height 17
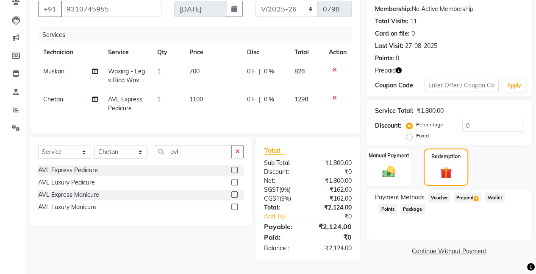
click at [469, 198] on span "Prepaid 1" at bounding box center [468, 197] width 28 height 10
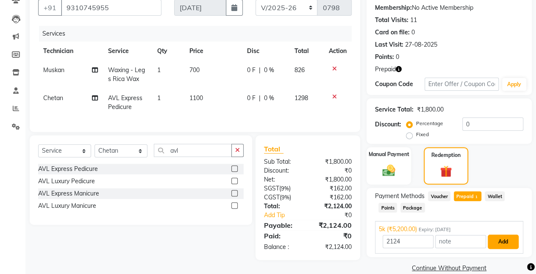
click at [501, 243] on button "Add" at bounding box center [503, 241] width 31 height 14
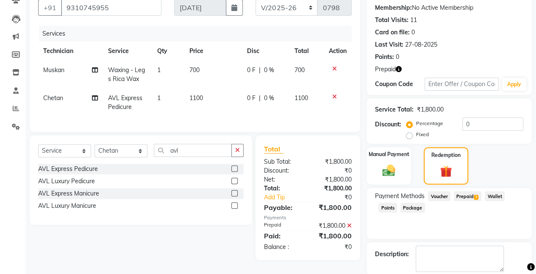
scroll to position [121, 0]
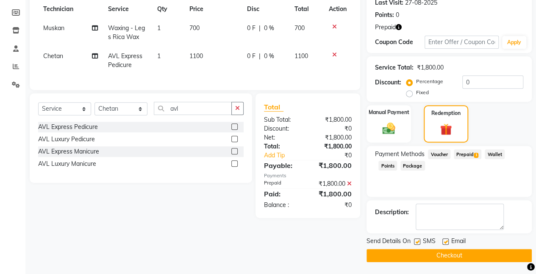
click at [375, 256] on button "Checkout" at bounding box center [449, 255] width 165 height 13
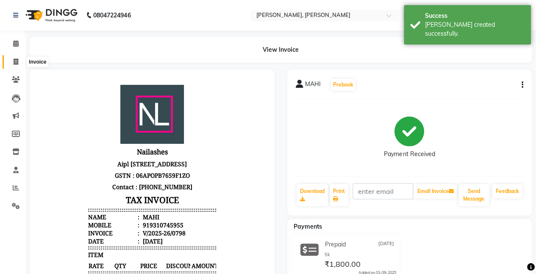
click at [14, 63] on icon at bounding box center [16, 62] width 5 height 6
select select "service"
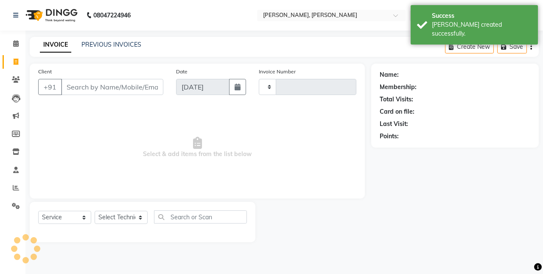
type input "0799"
select select "5749"
